Goal: Transaction & Acquisition: Book appointment/travel/reservation

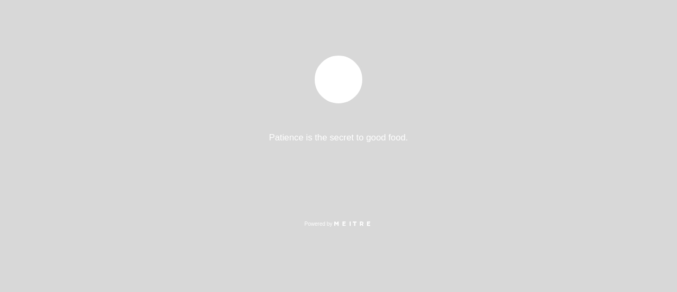
select select "es"
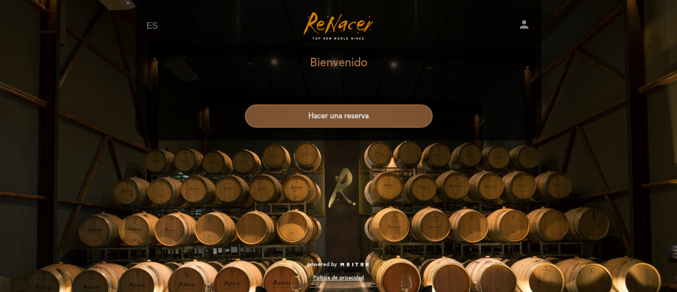
click at [357, 113] on button "Hacer una reserva" at bounding box center [339, 115] width 188 height 23
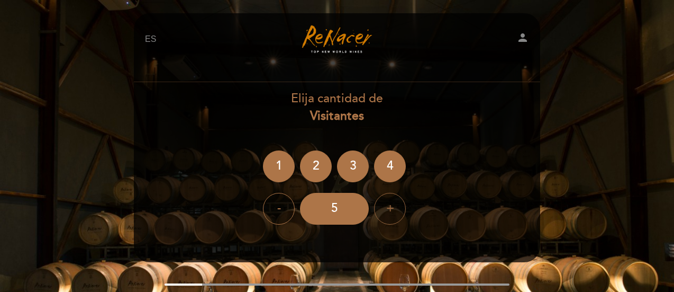
click at [393, 208] on div "+" at bounding box center [390, 209] width 32 height 32
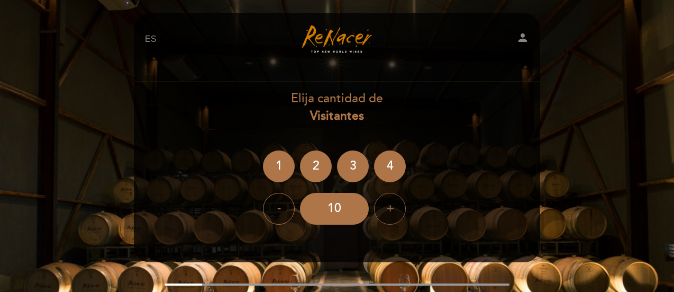
click at [393, 208] on div "+" at bounding box center [390, 209] width 32 height 32
click at [484, 117] on div "Elija cantidad de Visitantes" at bounding box center [336, 107] width 407 height 35
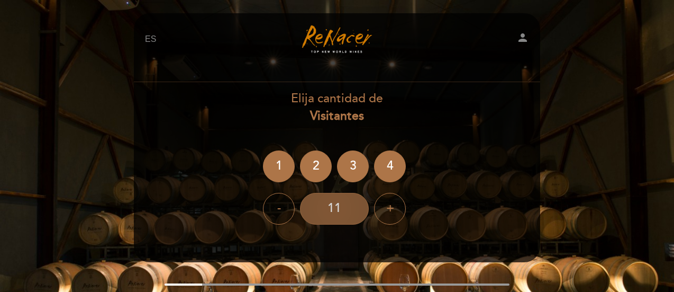
click at [338, 204] on div "11" at bounding box center [334, 209] width 69 height 32
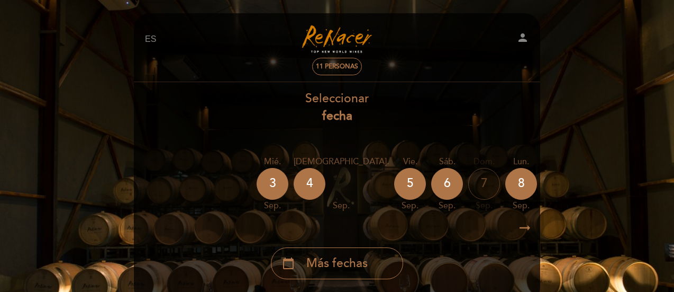
click at [370, 263] on div "calendar_today Más fechas" at bounding box center [337, 263] width 132 height 32
